Goal: Task Accomplishment & Management: Manage account settings

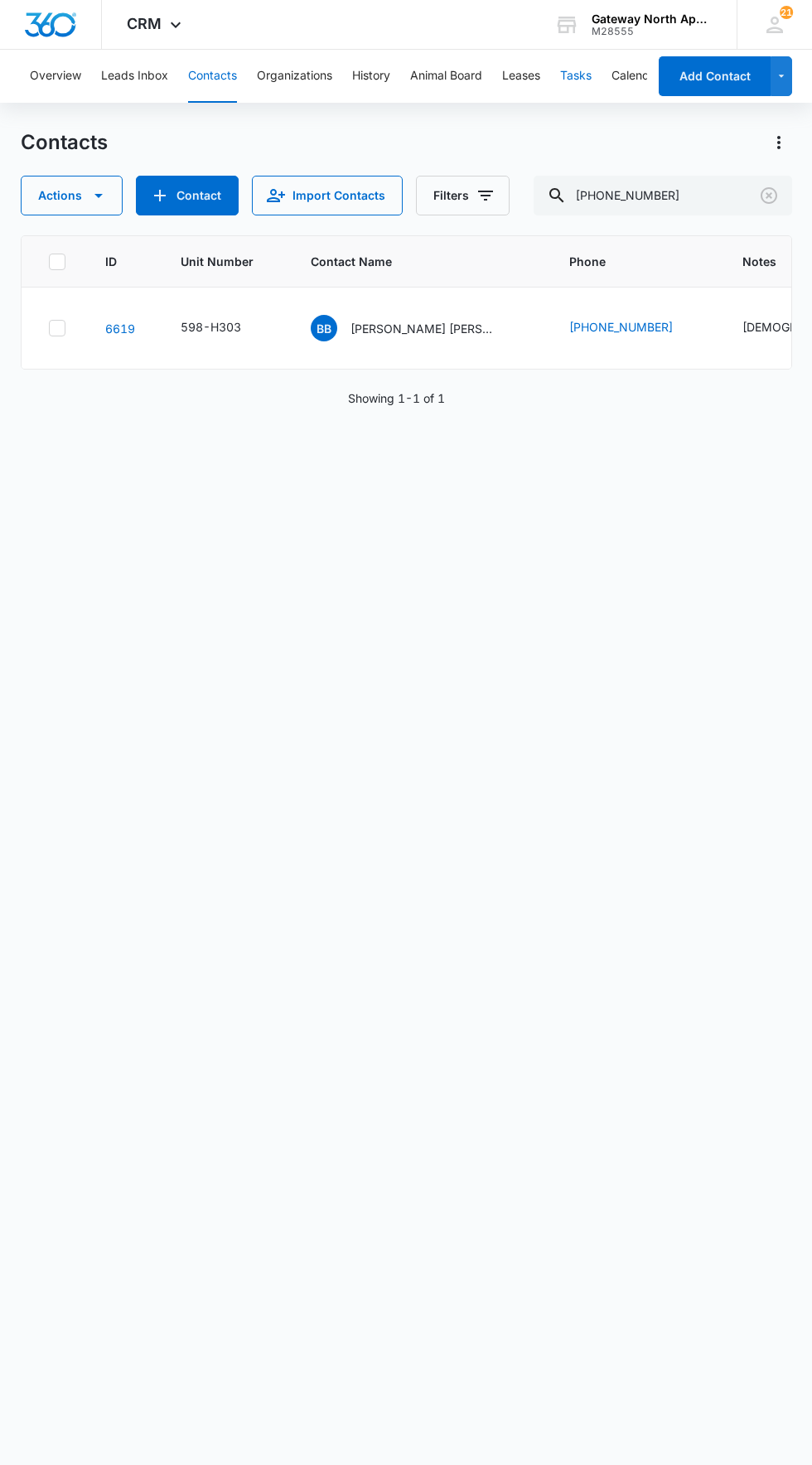
click at [579, 75] on button "Tasks" at bounding box center [576, 76] width 32 height 53
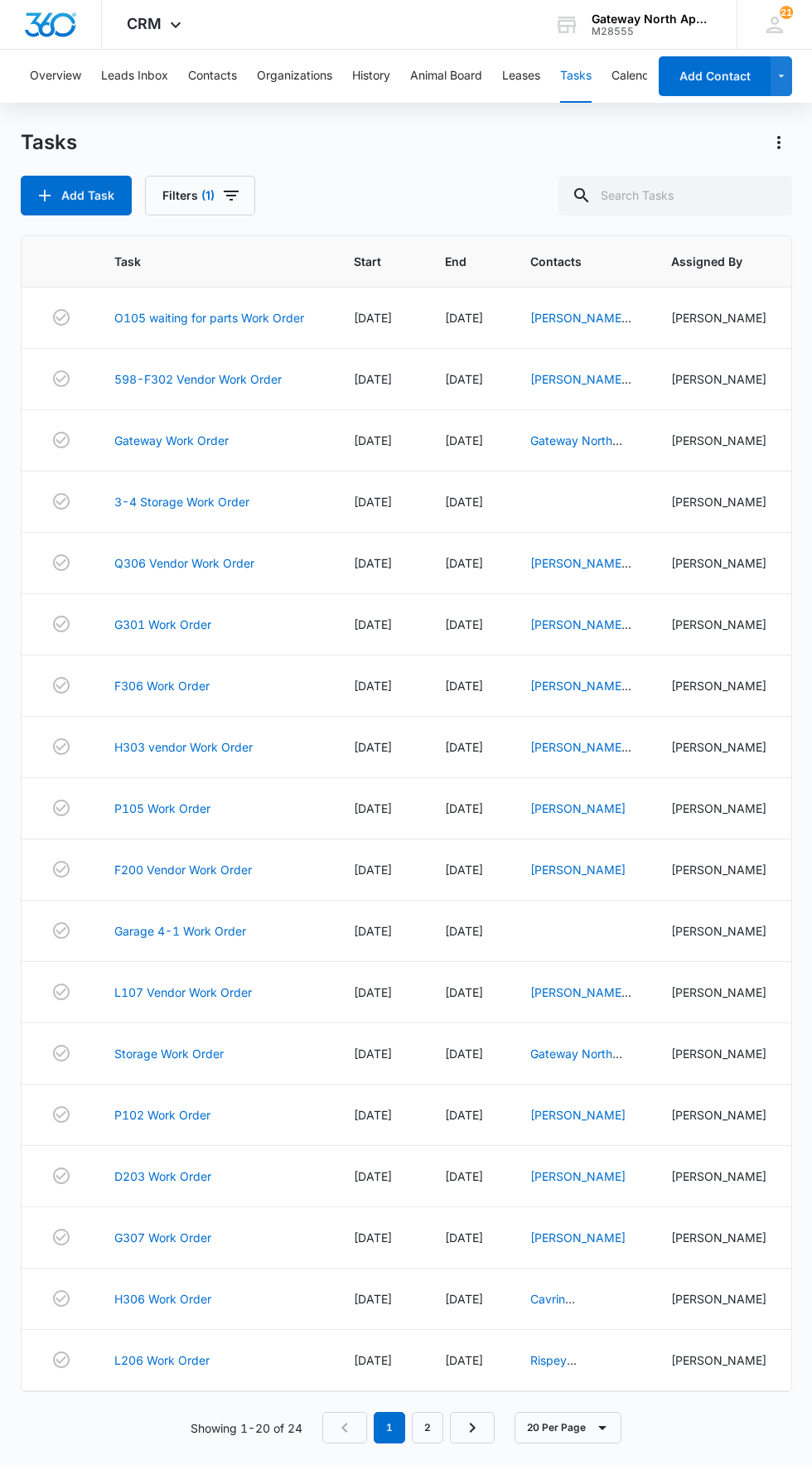
scroll to position [23, 0]
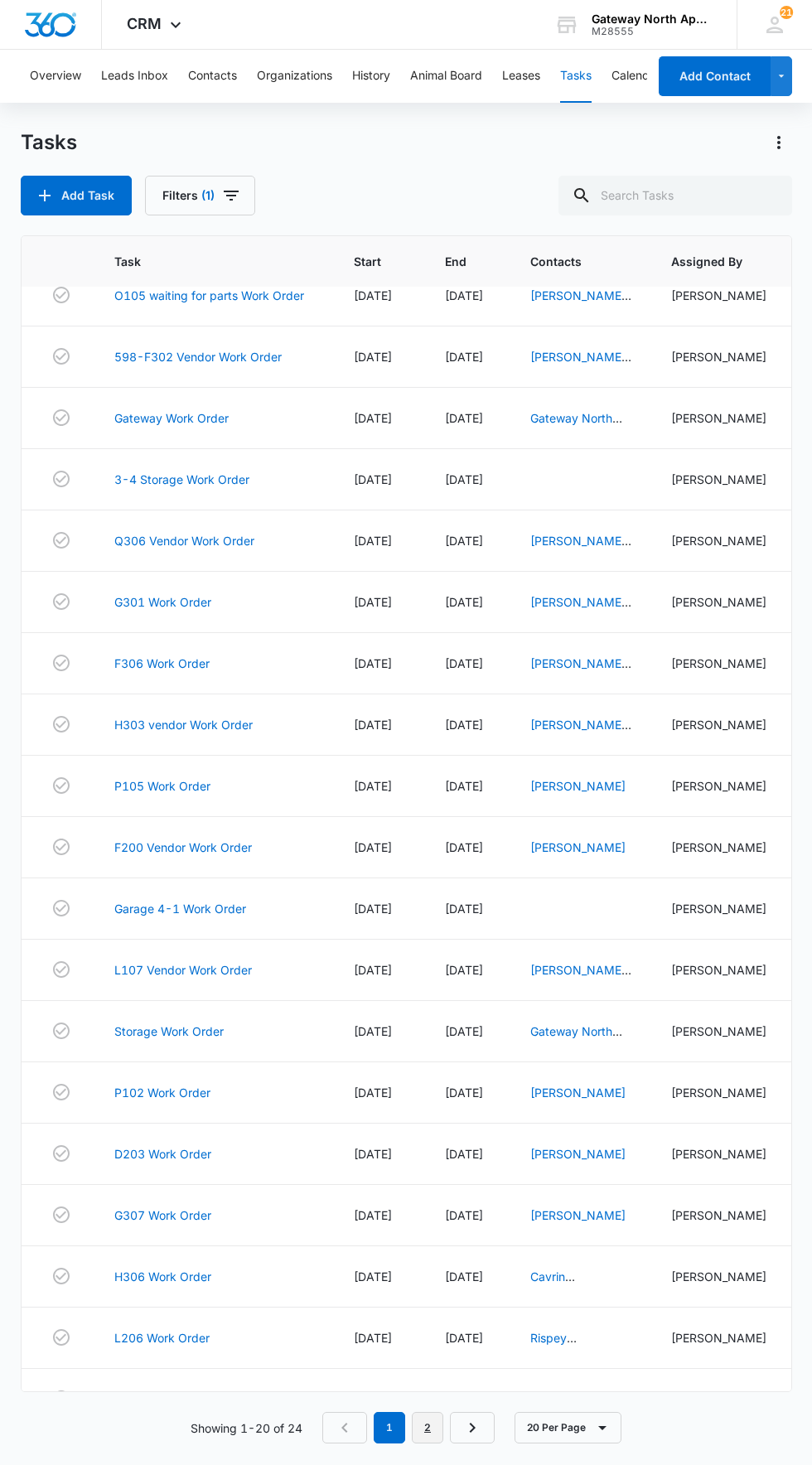
click at [428, 1443] on link "2" at bounding box center [427, 1427] width 32 height 32
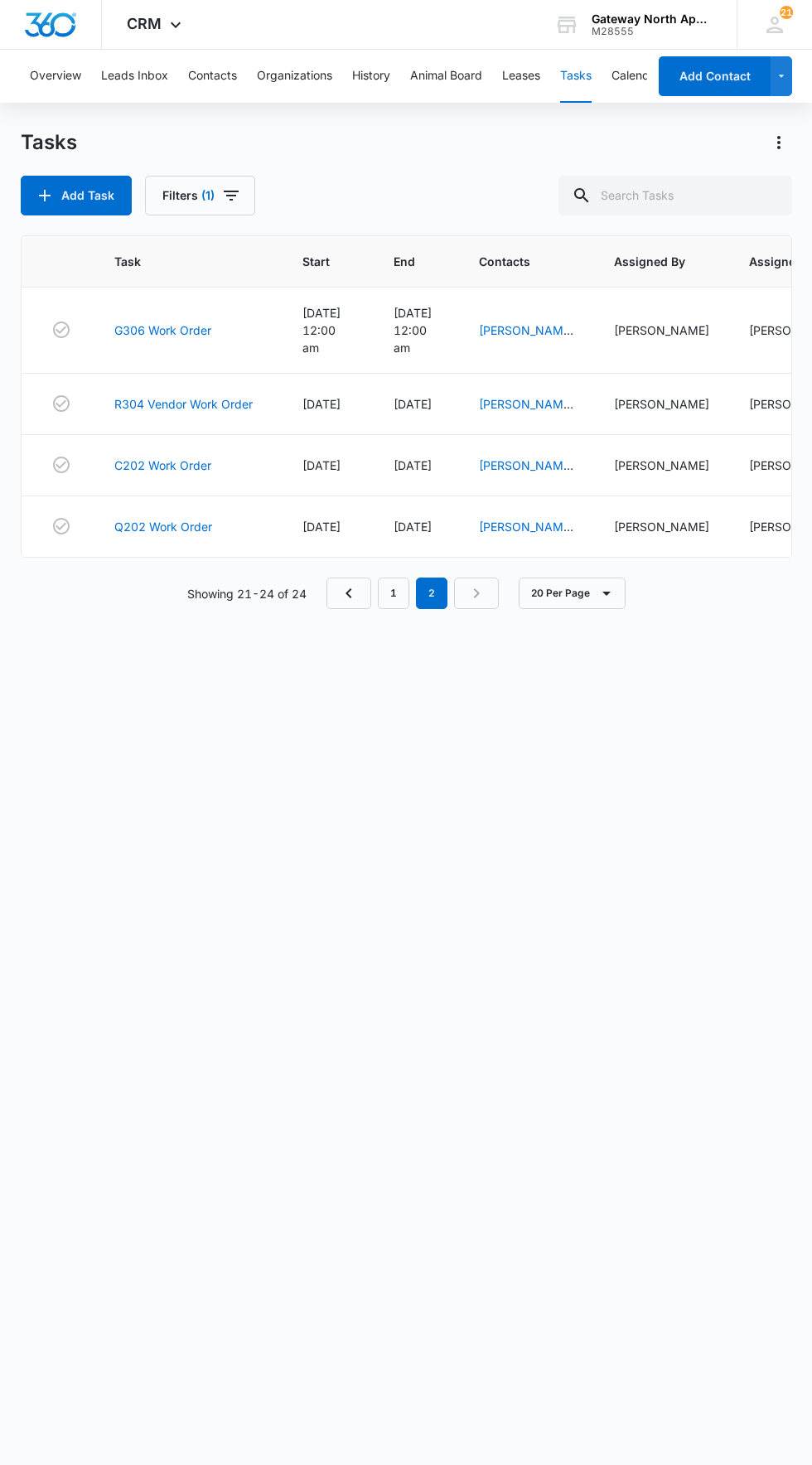
scroll to position [0, 0]
click at [395, 590] on link "1" at bounding box center [394, 594] width 32 height 32
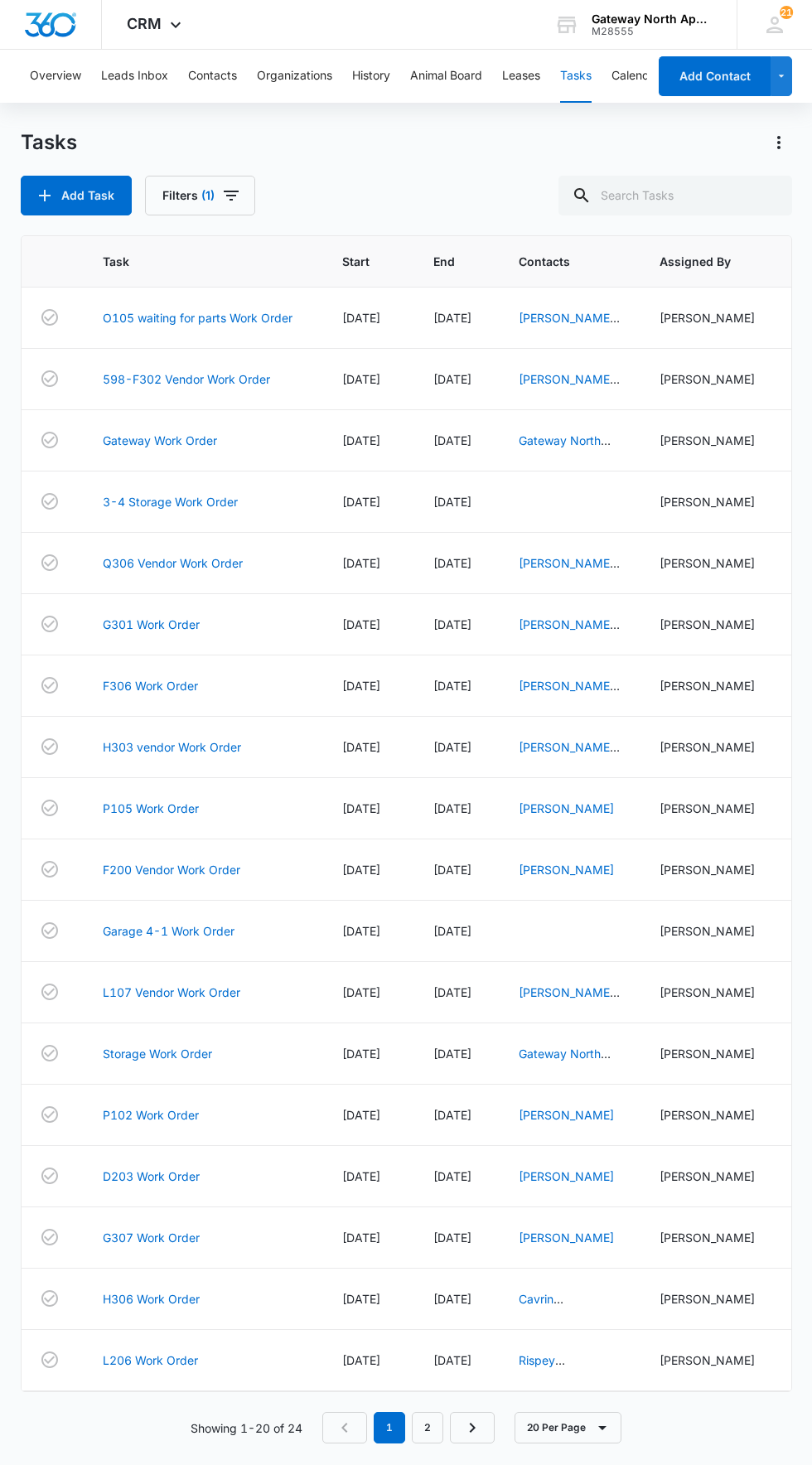
scroll to position [0, 4]
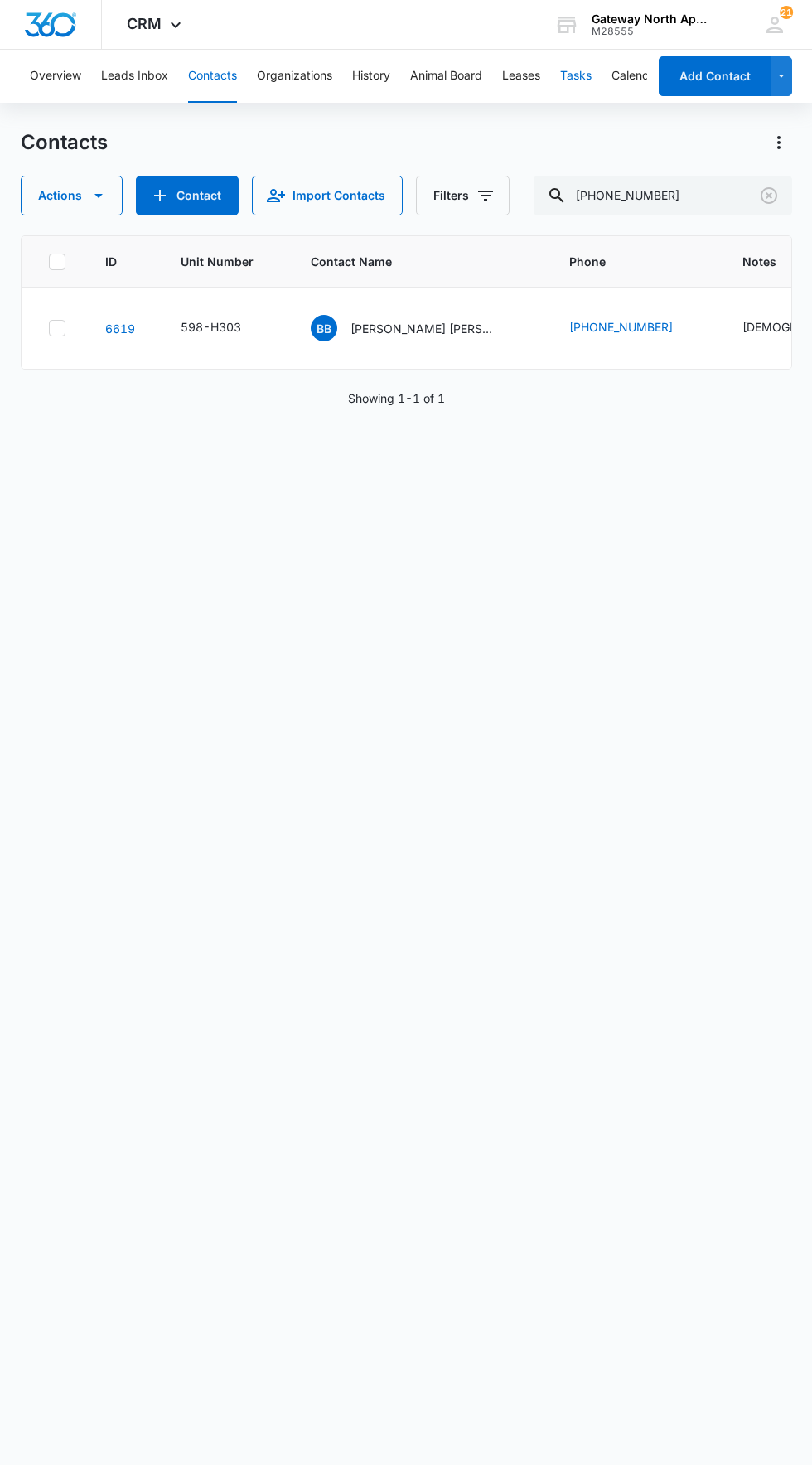
click at [579, 74] on button "Tasks" at bounding box center [576, 76] width 32 height 53
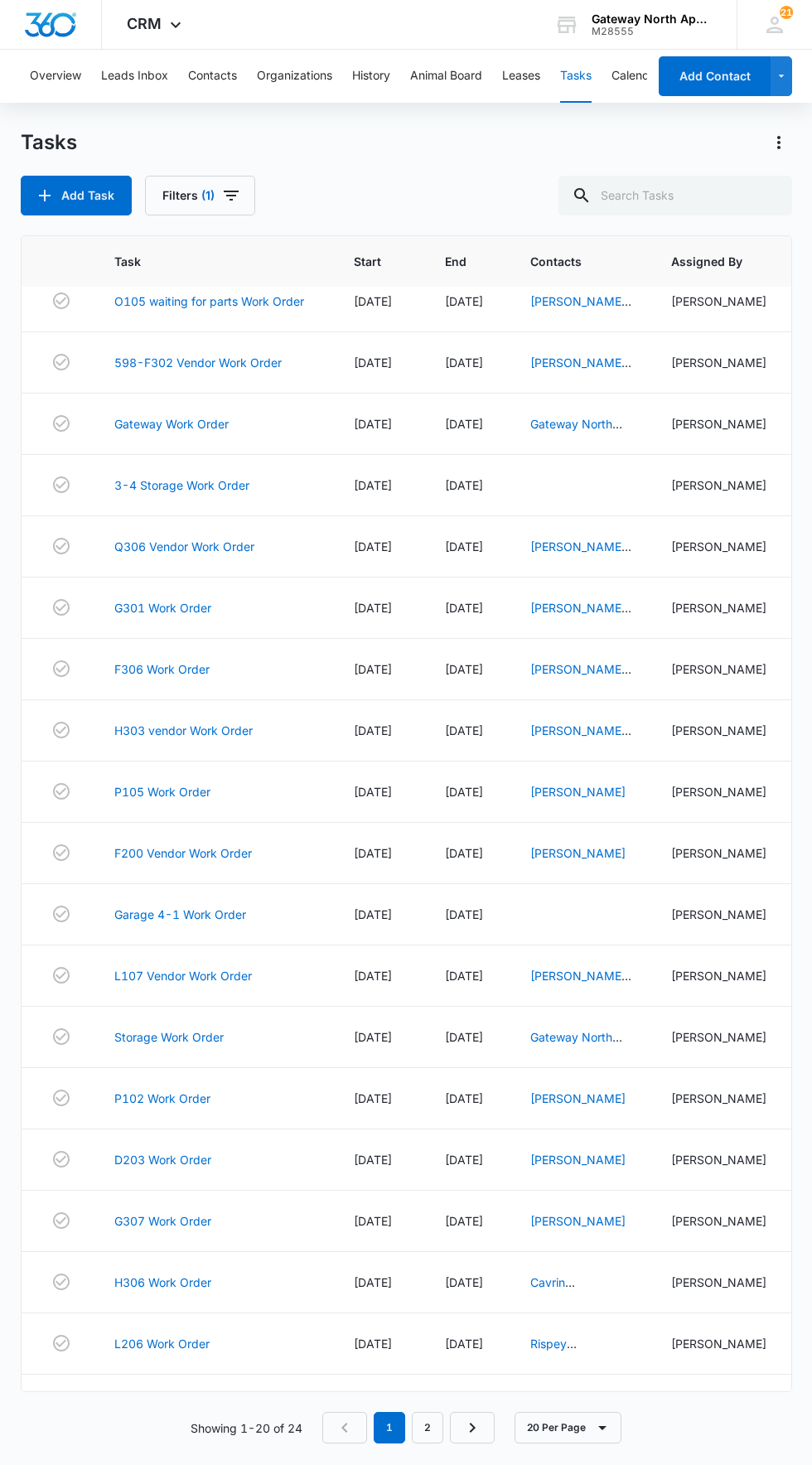
scroll to position [23, 0]
